Goal: Transaction & Acquisition: Purchase product/service

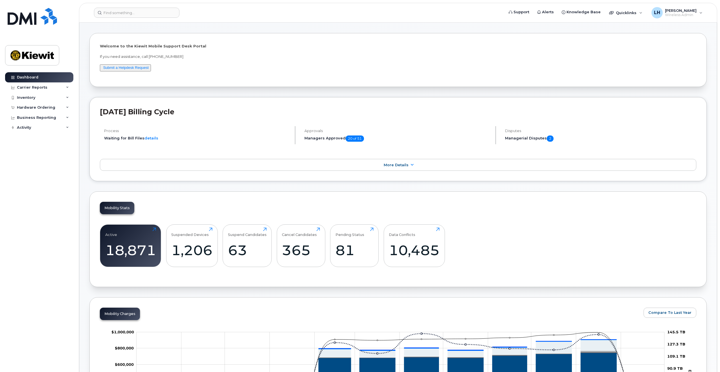
scroll to position [28, 0]
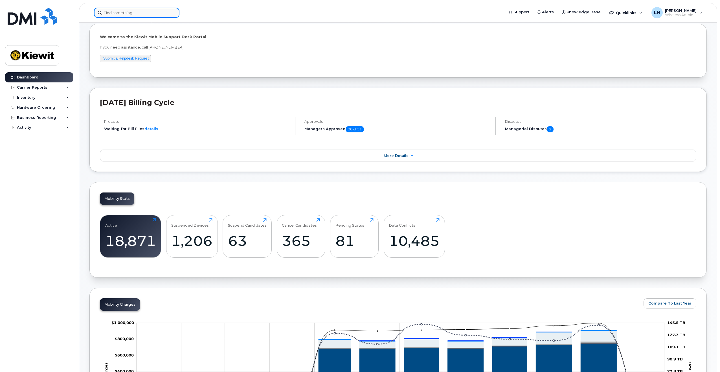
click at [140, 12] on input at bounding box center [137, 13] width 86 height 10
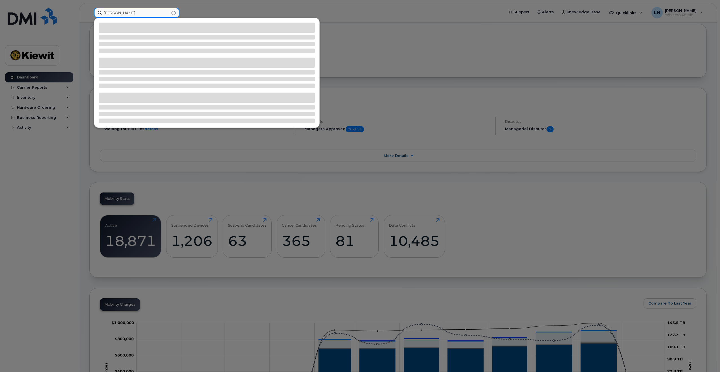
type input "[PERSON_NAME]"
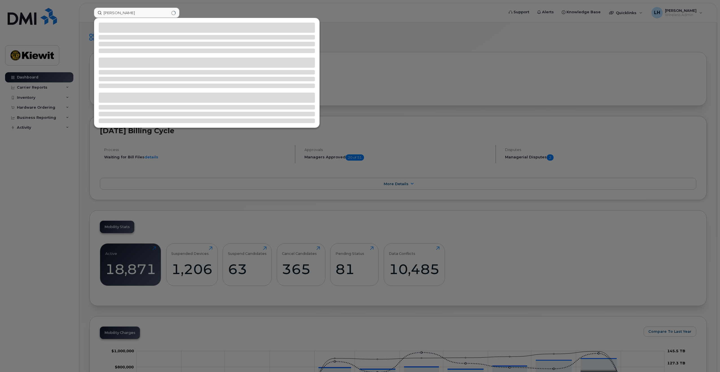
click at [209, 7] on div at bounding box center [360, 186] width 720 height 372
click at [156, 11] on input "[PERSON_NAME]" at bounding box center [137, 13] width 86 height 10
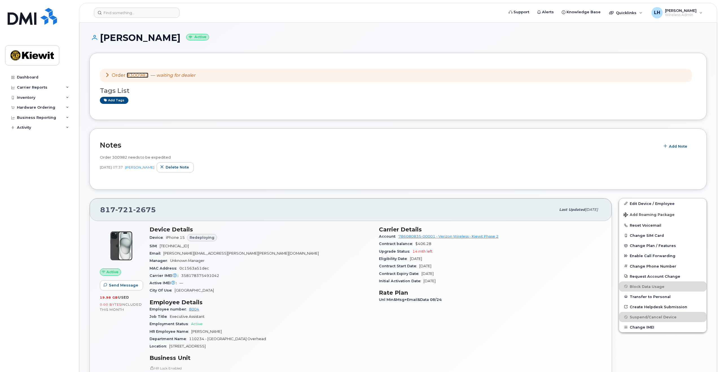
click at [136, 75] on link "#300982" at bounding box center [138, 75] width 22 height 5
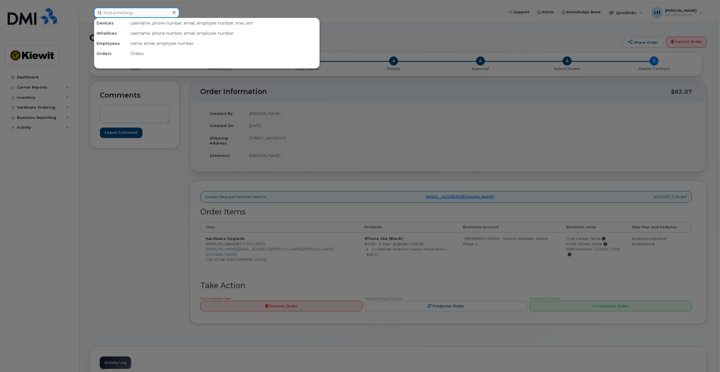
click at [124, 13] on input at bounding box center [137, 13] width 86 height 10
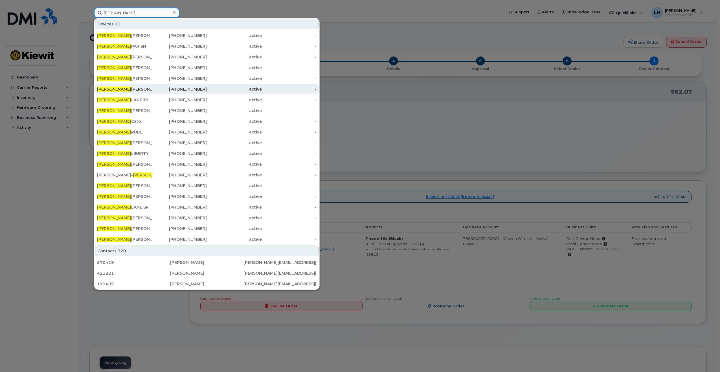
type input "jimmy"
click at [126, 89] on div "JIMMY WOOLDRIDGE" at bounding box center [124, 89] width 55 height 6
click at [145, 86] on div "JIMMY WOOLDRIDGE" at bounding box center [124, 89] width 55 height 10
click at [189, 90] on div "402-215-3523" at bounding box center [179, 89] width 55 height 6
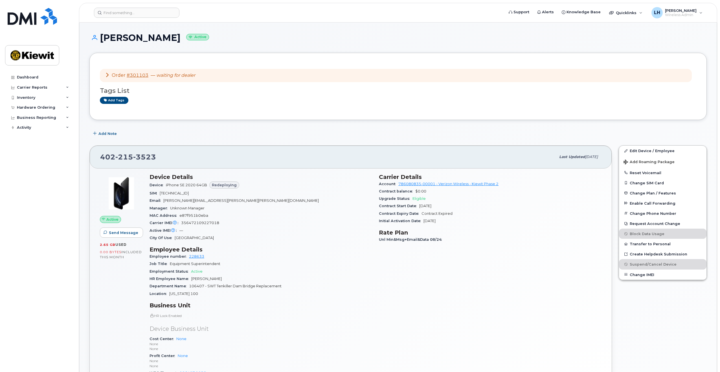
click at [107, 75] on icon at bounding box center [107, 75] width 5 height 5
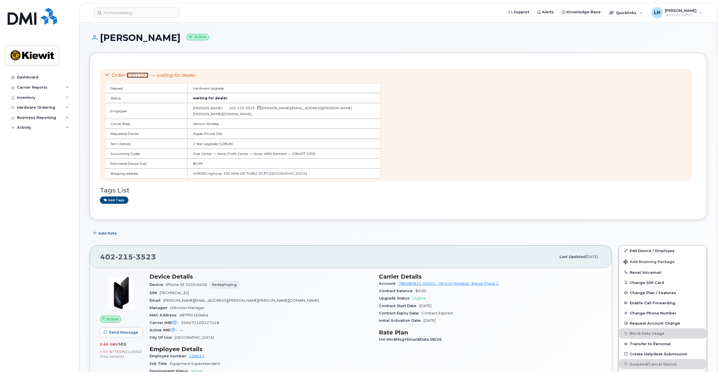
click at [138, 76] on link "#301103" at bounding box center [138, 75] width 22 height 5
drag, startPoint x: 149, startPoint y: 75, endPoint x: 132, endPoint y: 78, distance: 17.4
click at [130, 78] on div "Order #301103 — waiting for dealer" at bounding box center [243, 75] width 276 height 6
copy link "301103"
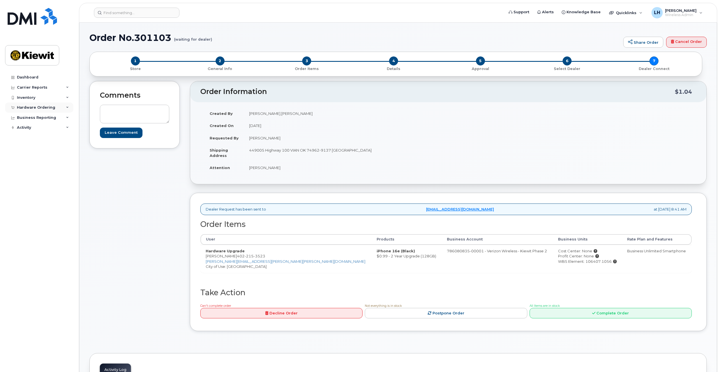
click at [53, 106] on div "Hardware Ordering" at bounding box center [39, 107] width 68 height 10
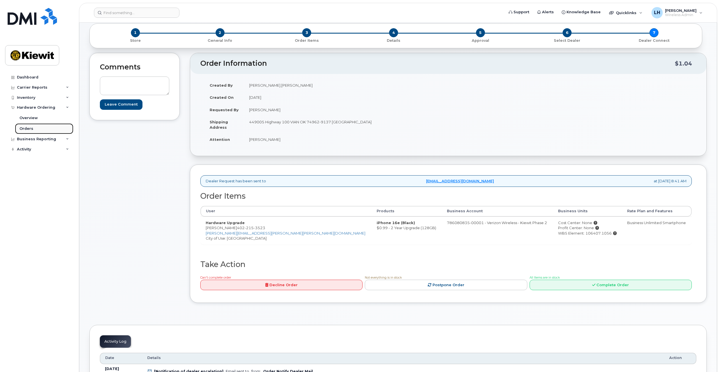
click at [28, 128] on div "Orders" at bounding box center [26, 128] width 14 height 5
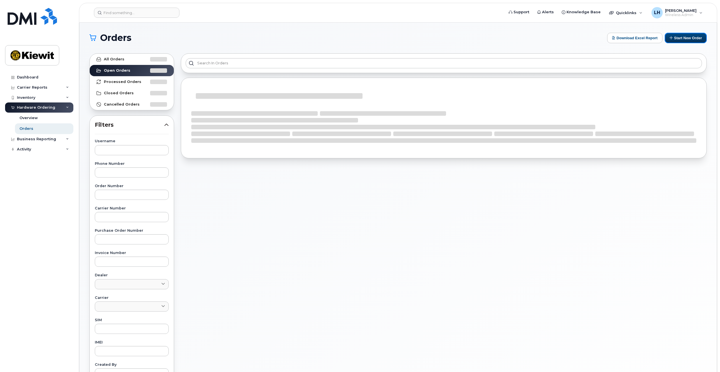
drag, startPoint x: 679, startPoint y: 36, endPoint x: 507, endPoint y: 83, distance: 178.3
click at [679, 36] on button "Start New Order" at bounding box center [686, 38] width 42 height 10
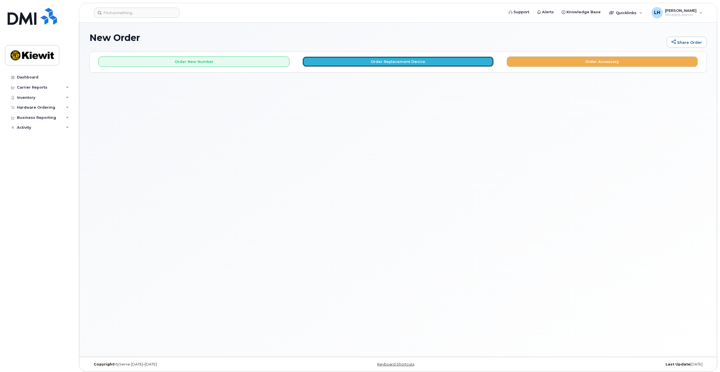
click at [414, 62] on button "Order Replacement Device" at bounding box center [398, 61] width 191 height 10
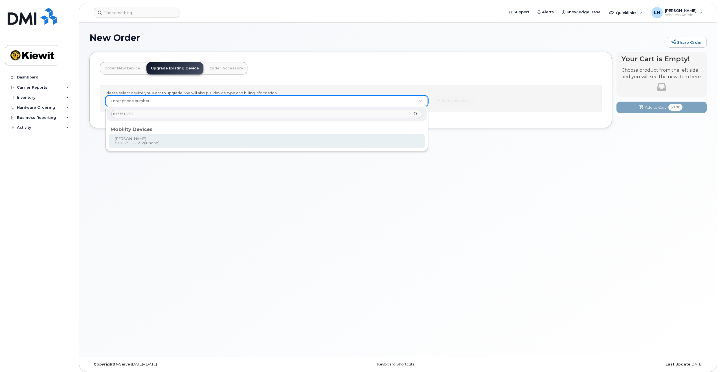
type input "8177512392"
type input "1172771"
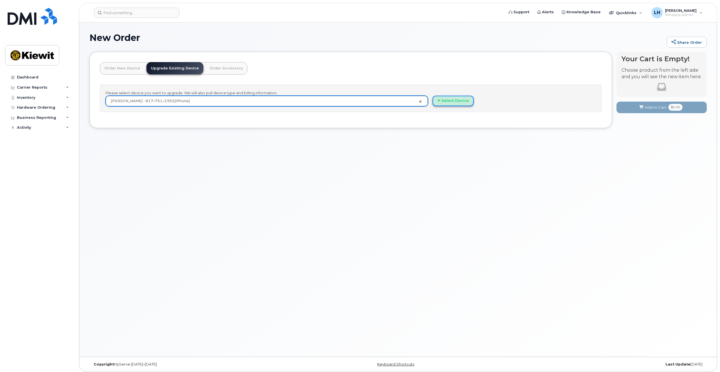
click at [460, 102] on button "Select Device" at bounding box center [453, 101] width 41 height 10
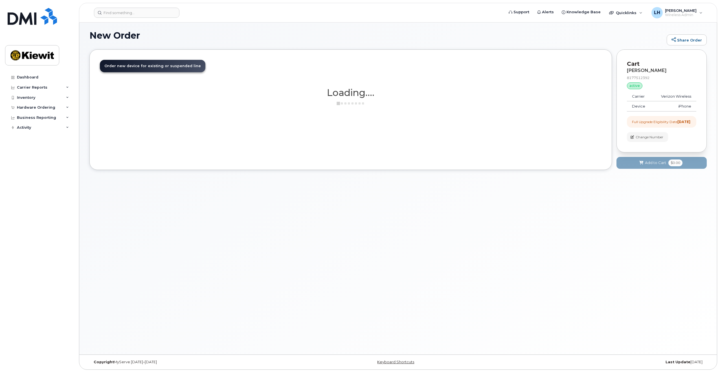
scroll to position [3, 0]
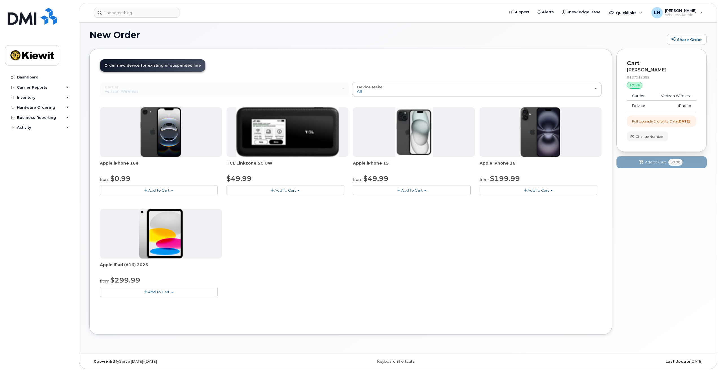
click at [162, 191] on span "Add To Cart" at bounding box center [158, 190] width 21 height 5
click at [332, 266] on div "Apple iPhone 16e from $0.99 Add To Cart $0.99 - 2 Year Upgrade (128GB) $599.99 …" at bounding box center [351, 206] width 502 height 199
click at [155, 190] on span "Add To Cart" at bounding box center [158, 190] width 21 height 5
click at [137, 201] on link "$0.99 - 2 Year Upgrade (128GB)" at bounding box center [136, 200] width 71 height 7
